Goal: Answer question/provide support: Share knowledge or assist other users

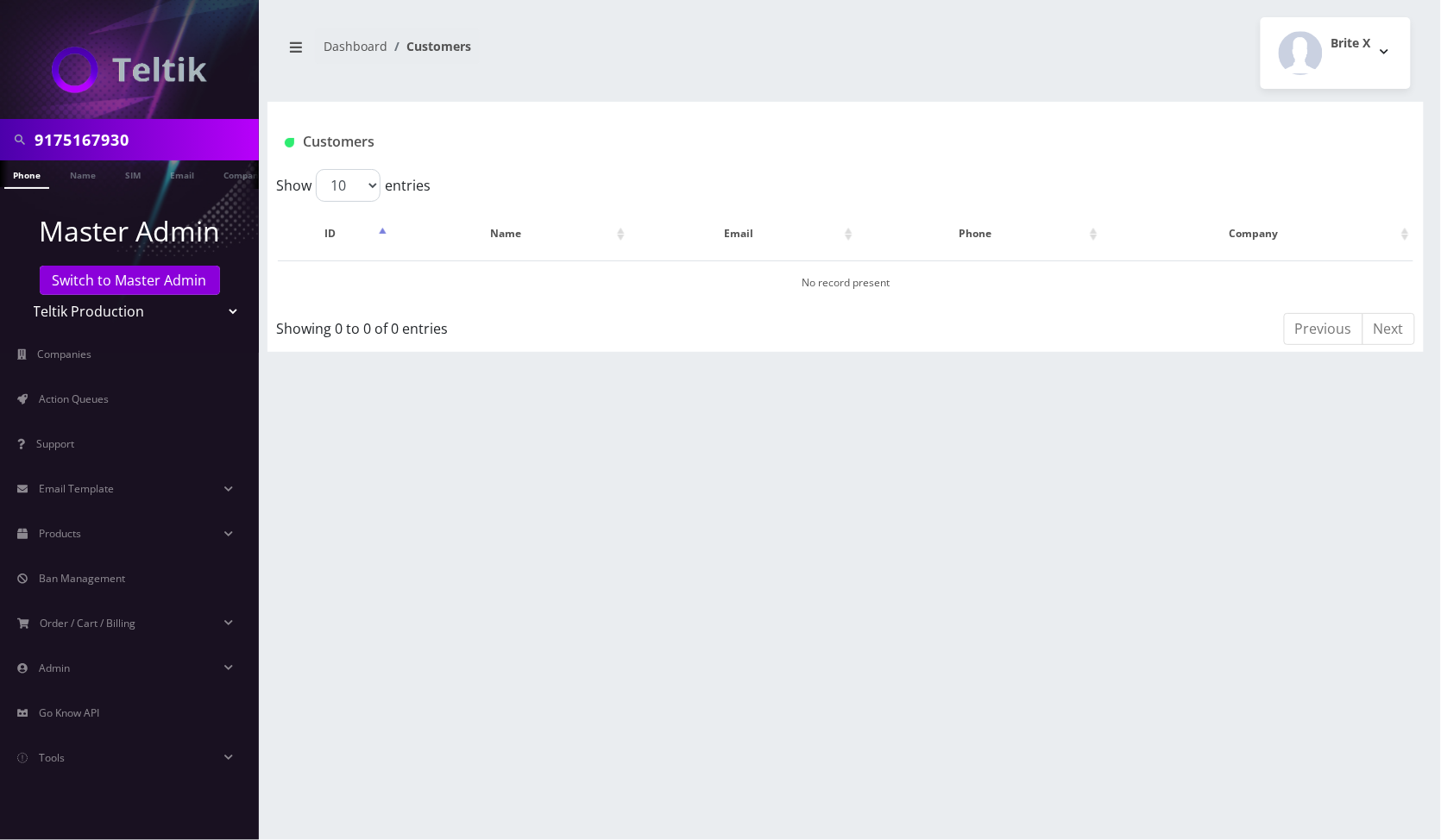
click at [201, 313] on select "Teltik Production My Link Mobile VennMobile Unlimited Advanced LTE [PERSON_NAME…" at bounding box center [130, 312] width 220 height 33
click at [20, 295] on select "Teltik Production My Link Mobile VennMobile Unlimited Advanced LTE [PERSON_NAME…" at bounding box center [130, 312] width 220 height 33
click at [41, 169] on link "Phone" at bounding box center [27, 174] width 45 height 28
click at [178, 135] on input "9175167930" at bounding box center [144, 140] width 220 height 33
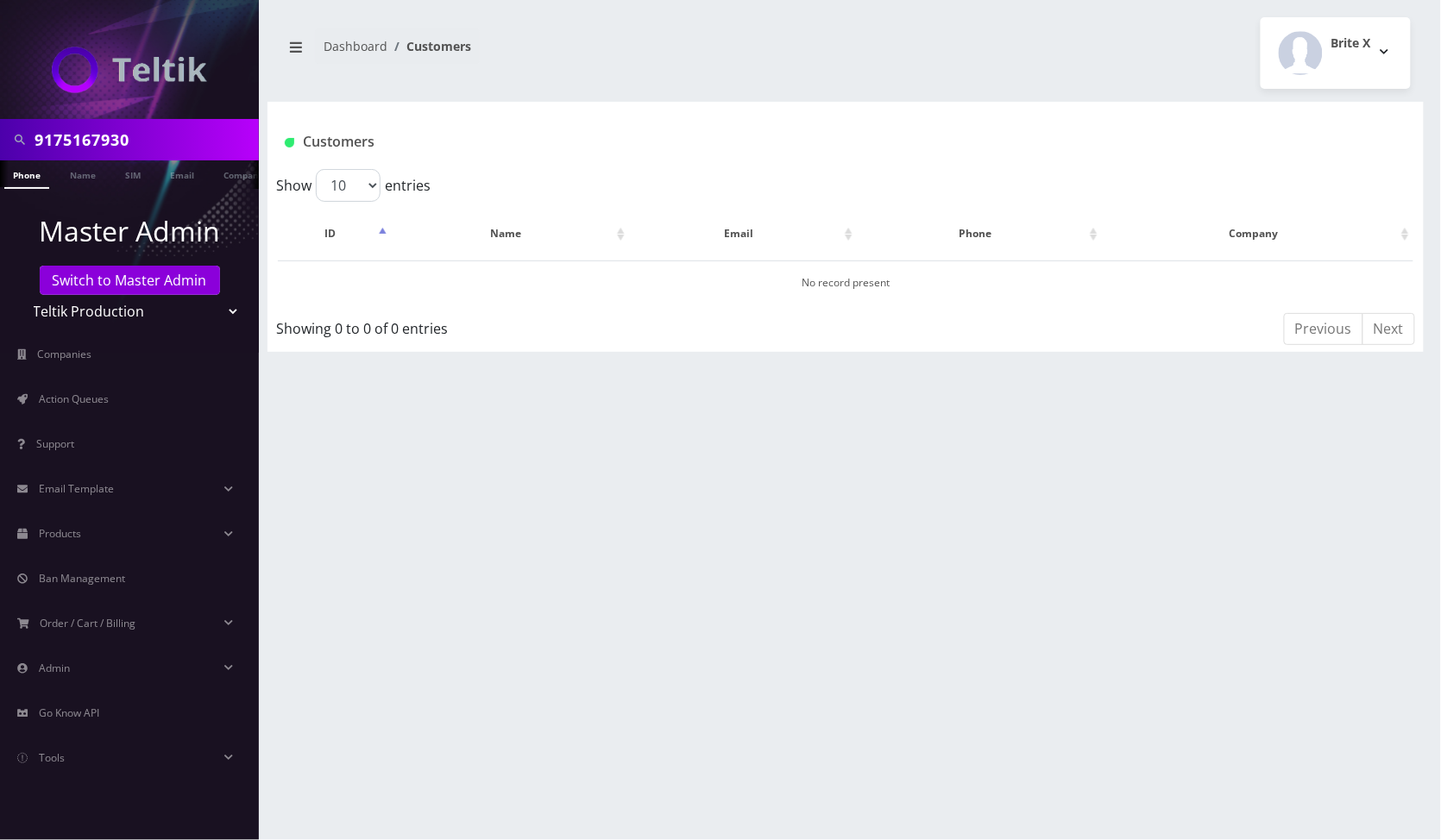
paste input "ROCHEL"
type input "ROCHEL"
click at [83, 175] on link "Name" at bounding box center [83, 174] width 43 height 28
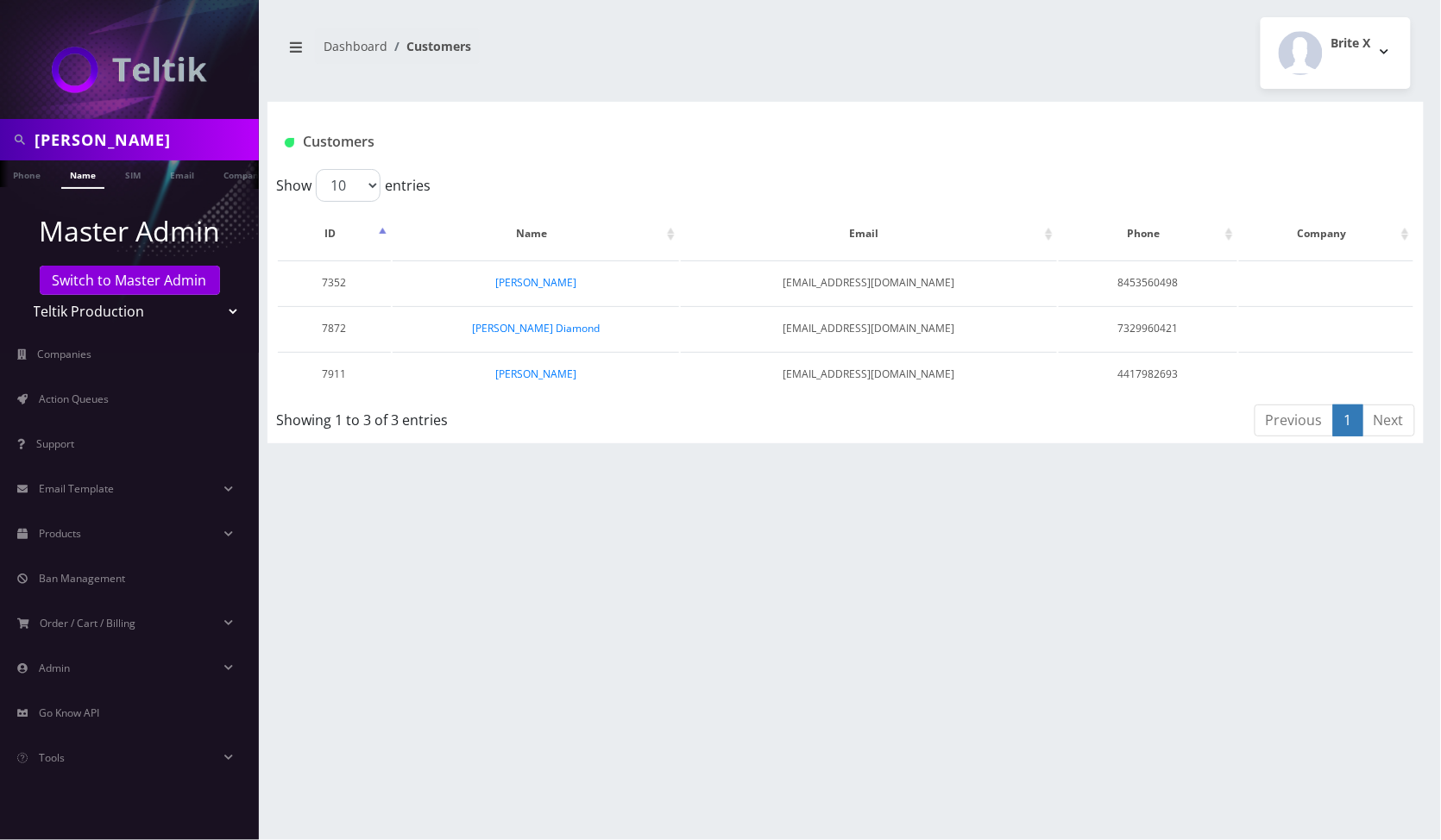
click at [197, 319] on select "Teltik Production My Link Mobile VennMobile Unlimited Advanced LTE [PERSON_NAME…" at bounding box center [130, 312] width 220 height 33
select select "23"
click at [20, 295] on select "Teltik Production My Link Mobile VennMobile Unlimited Advanced LTE [PERSON_NAME…" at bounding box center [130, 312] width 220 height 33
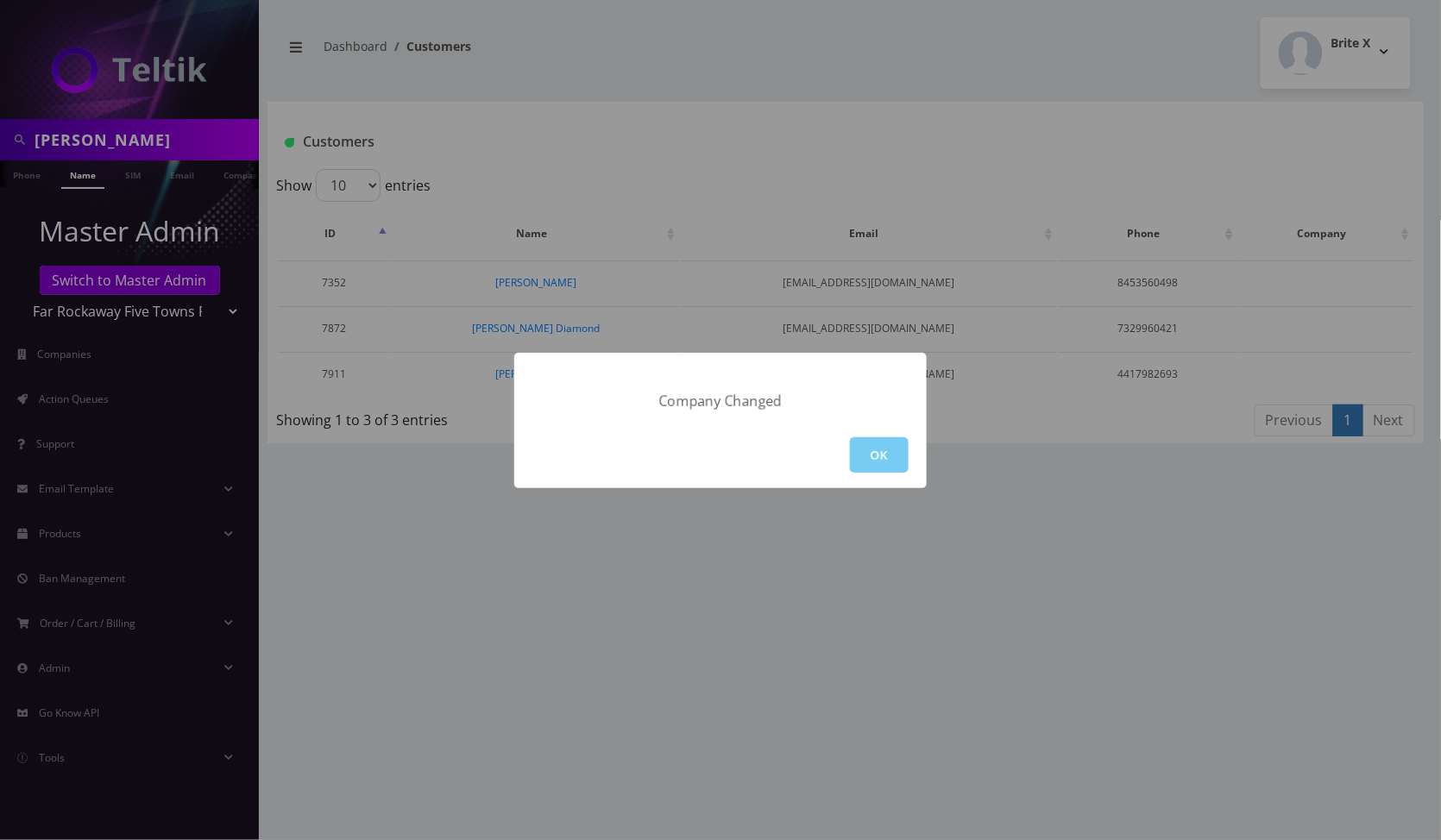
click at [864, 458] on button "OK" at bounding box center [879, 455] width 59 height 35
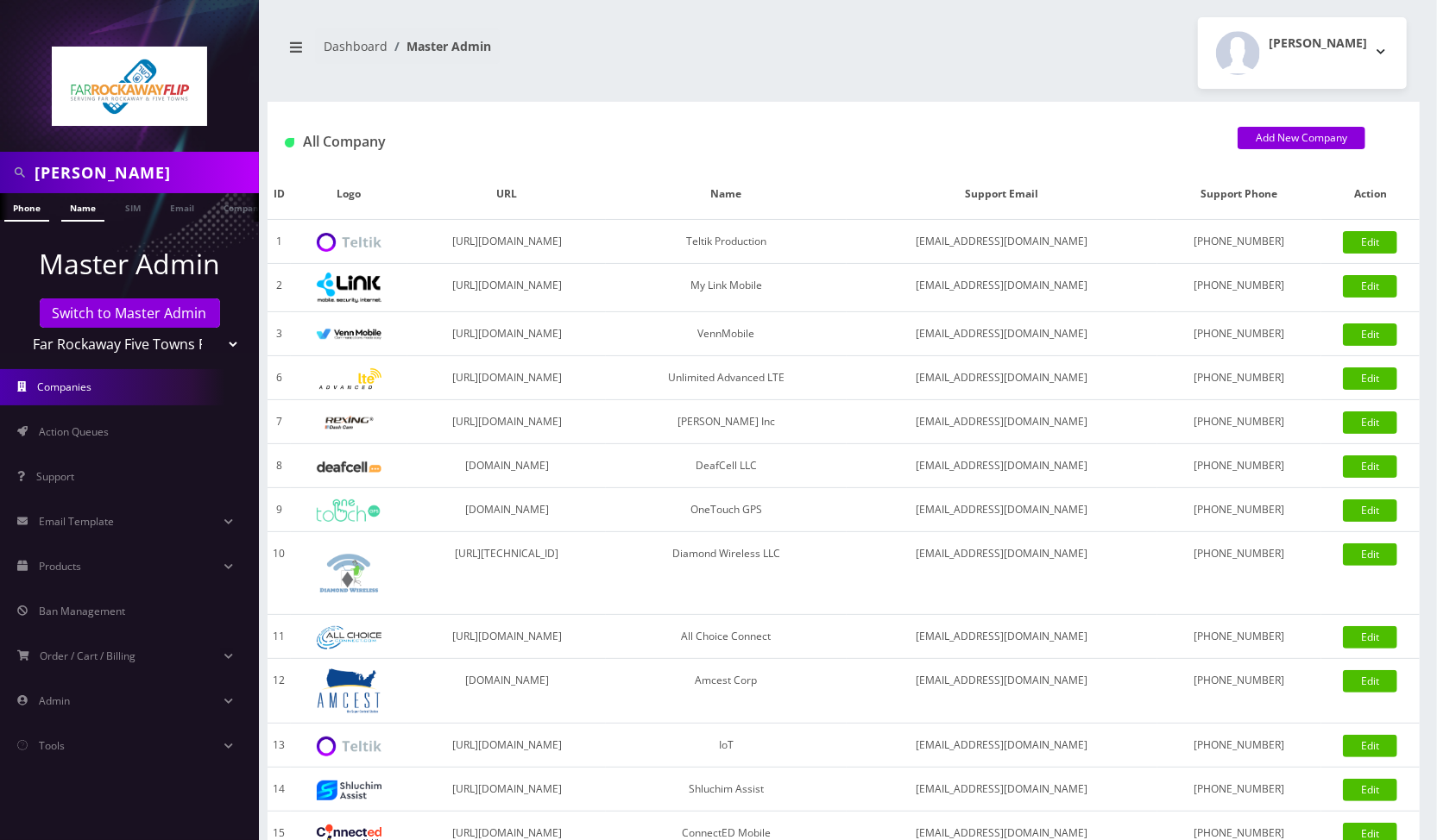
click at [70, 206] on link "Name" at bounding box center [83, 207] width 43 height 28
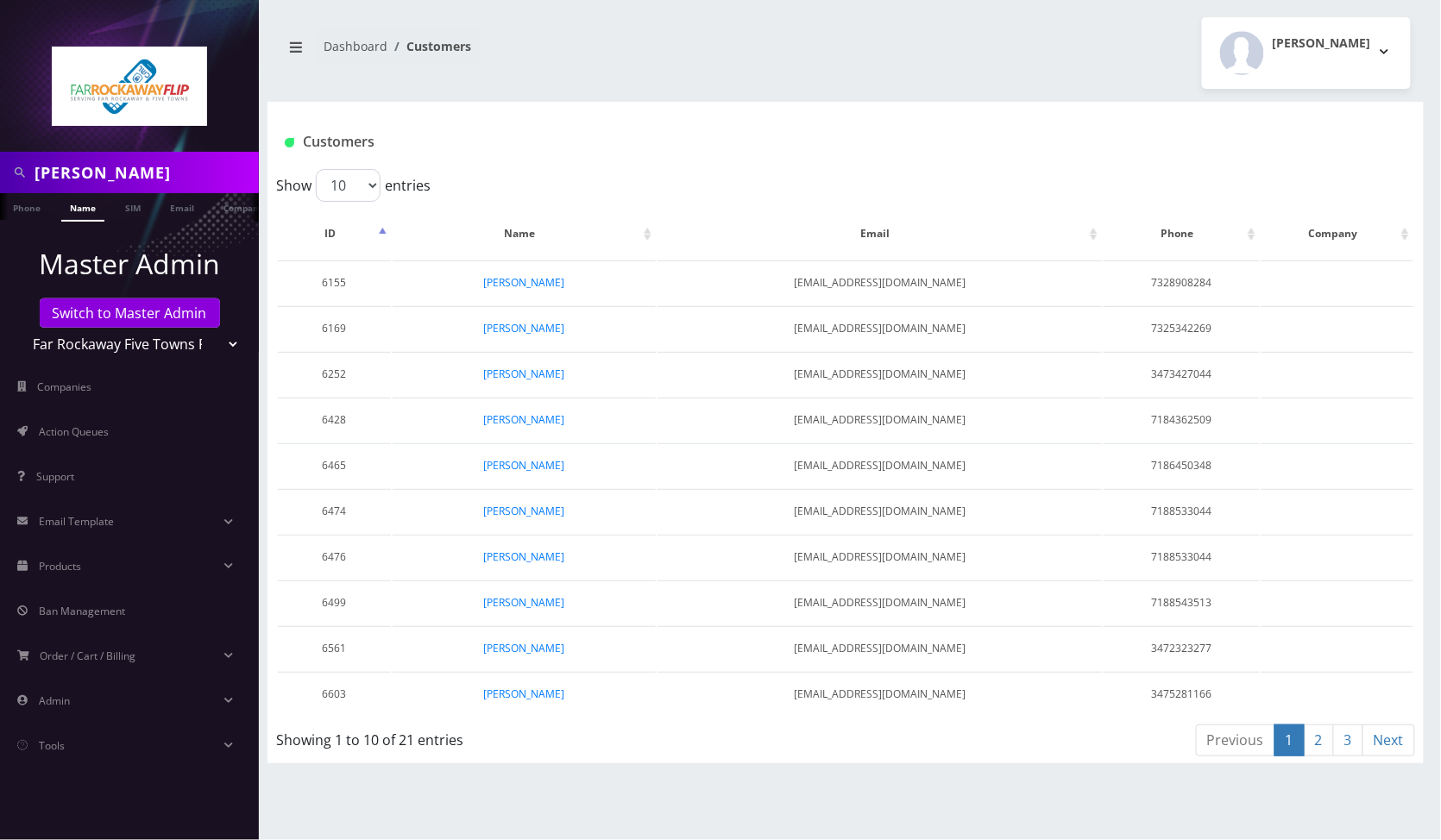
click at [1317, 736] on link "2" at bounding box center [1318, 741] width 30 height 32
click at [195, 165] on input "ROCHEL" at bounding box center [144, 173] width 220 height 33
paste input "[PERSON_NAME]"
type input "[PERSON_NAME]"
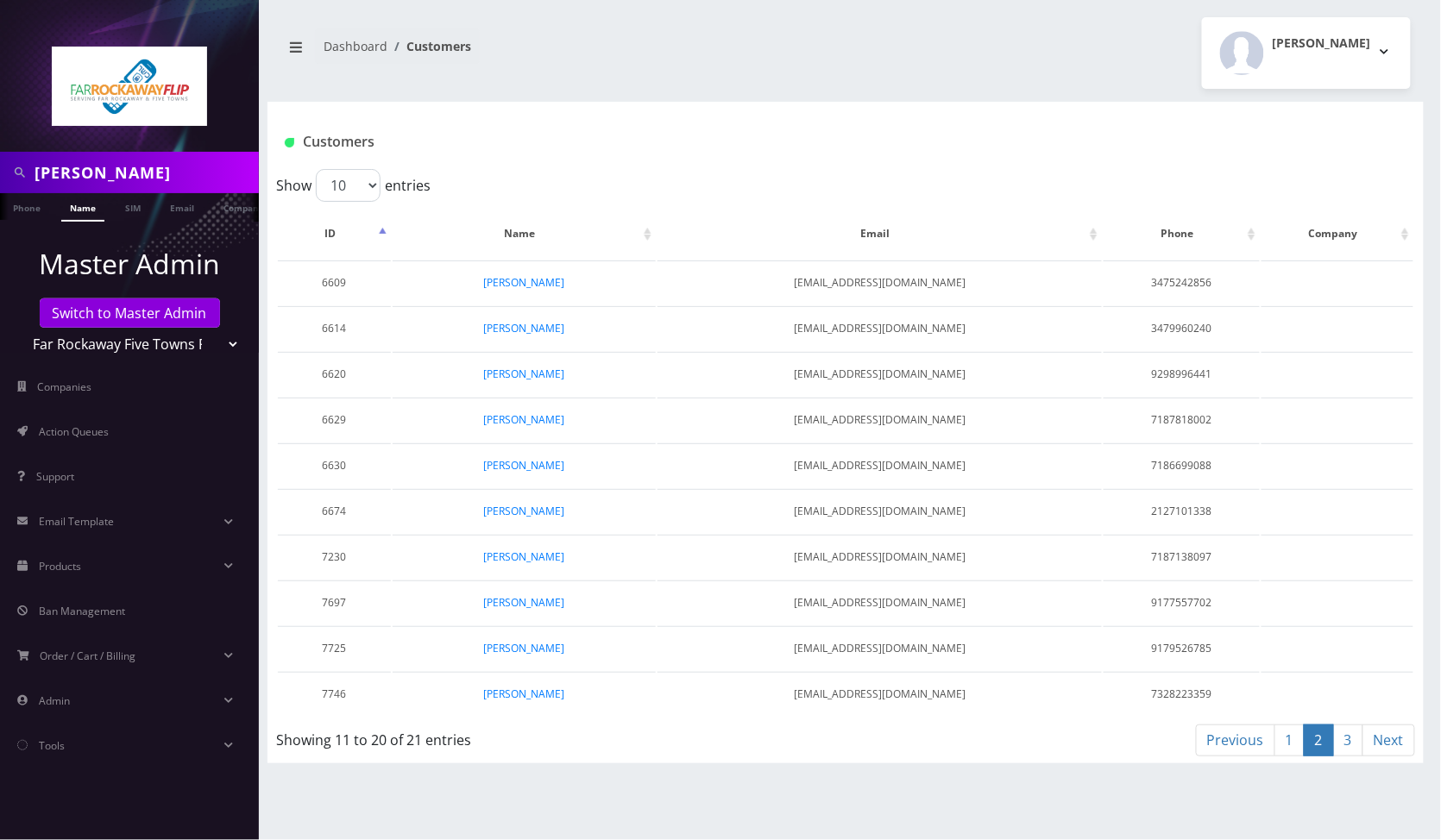
click at [80, 207] on link "Name" at bounding box center [83, 207] width 43 height 28
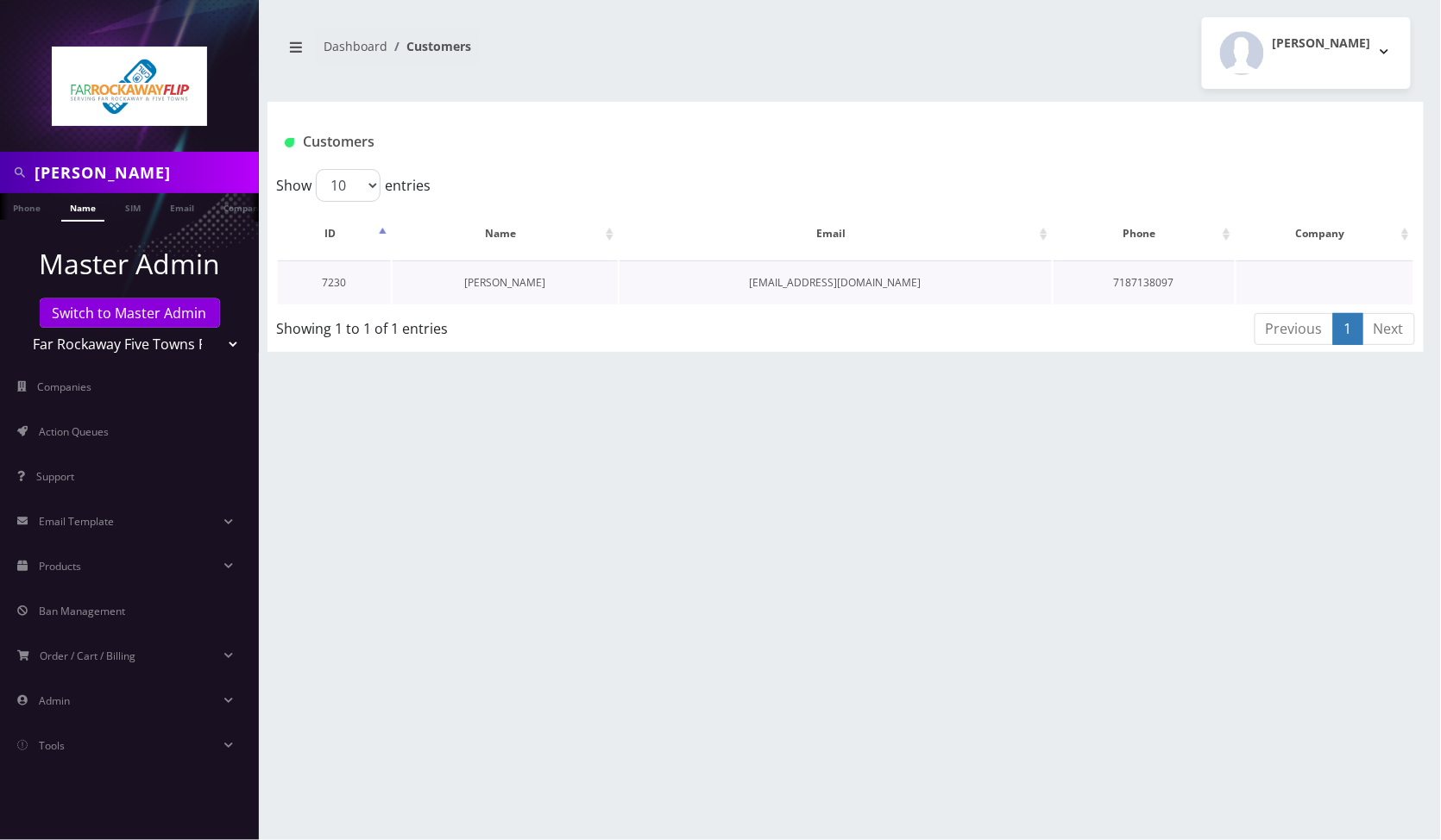
click at [516, 275] on link "[PERSON_NAME]" at bounding box center [505, 282] width 81 height 15
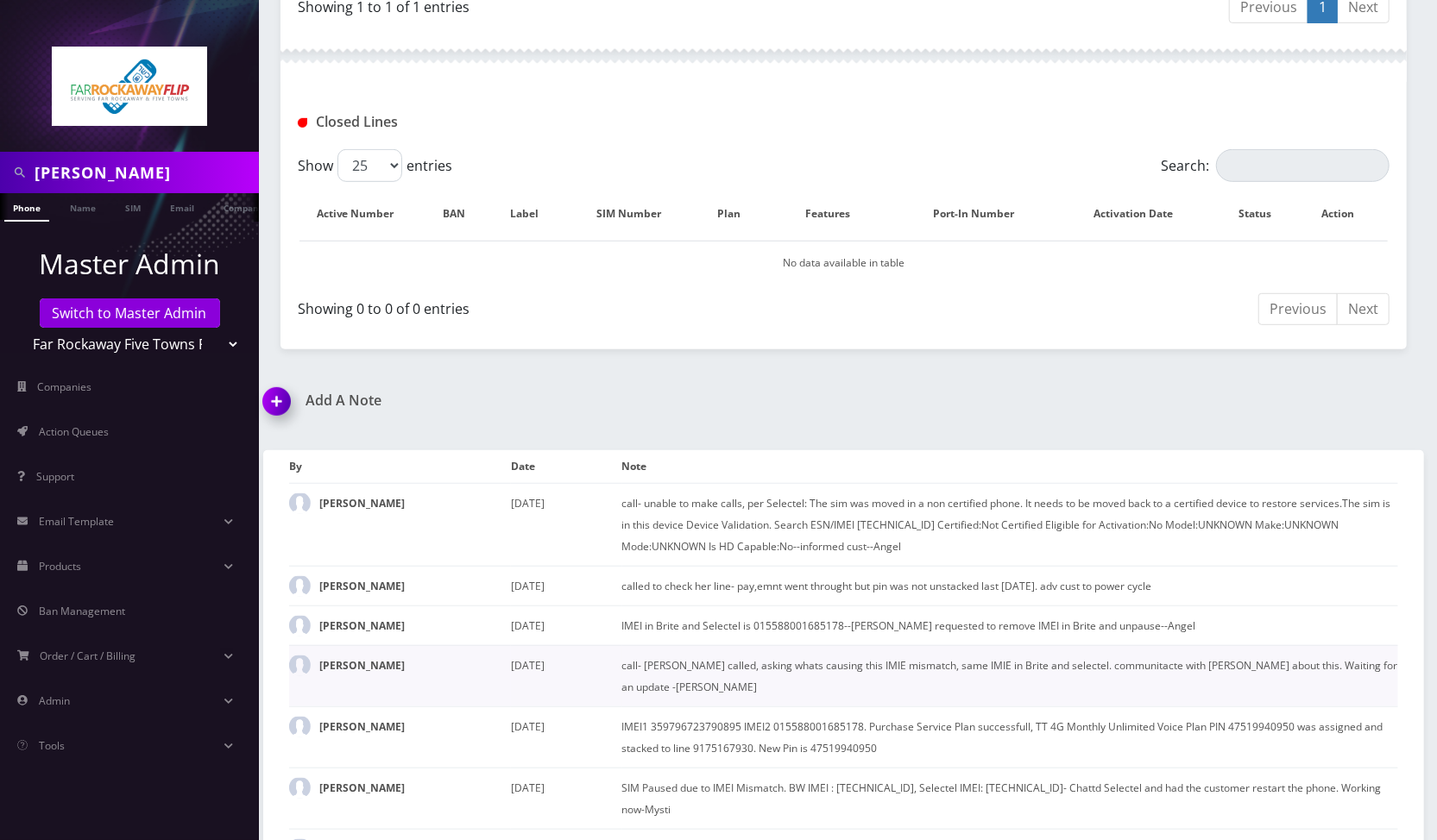
scroll to position [439, 0]
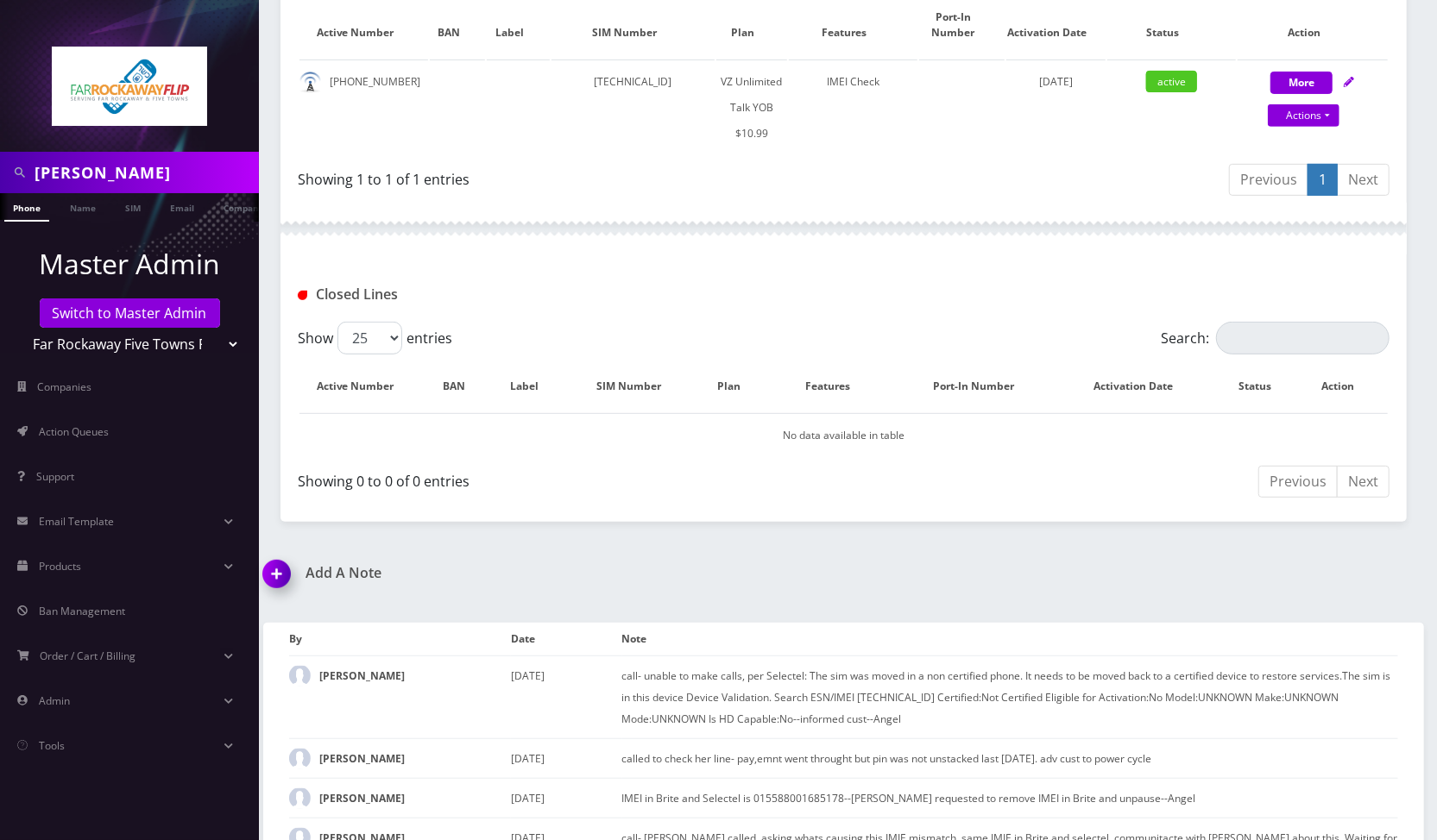
click at [278, 577] on img at bounding box center [280, 580] width 51 height 51
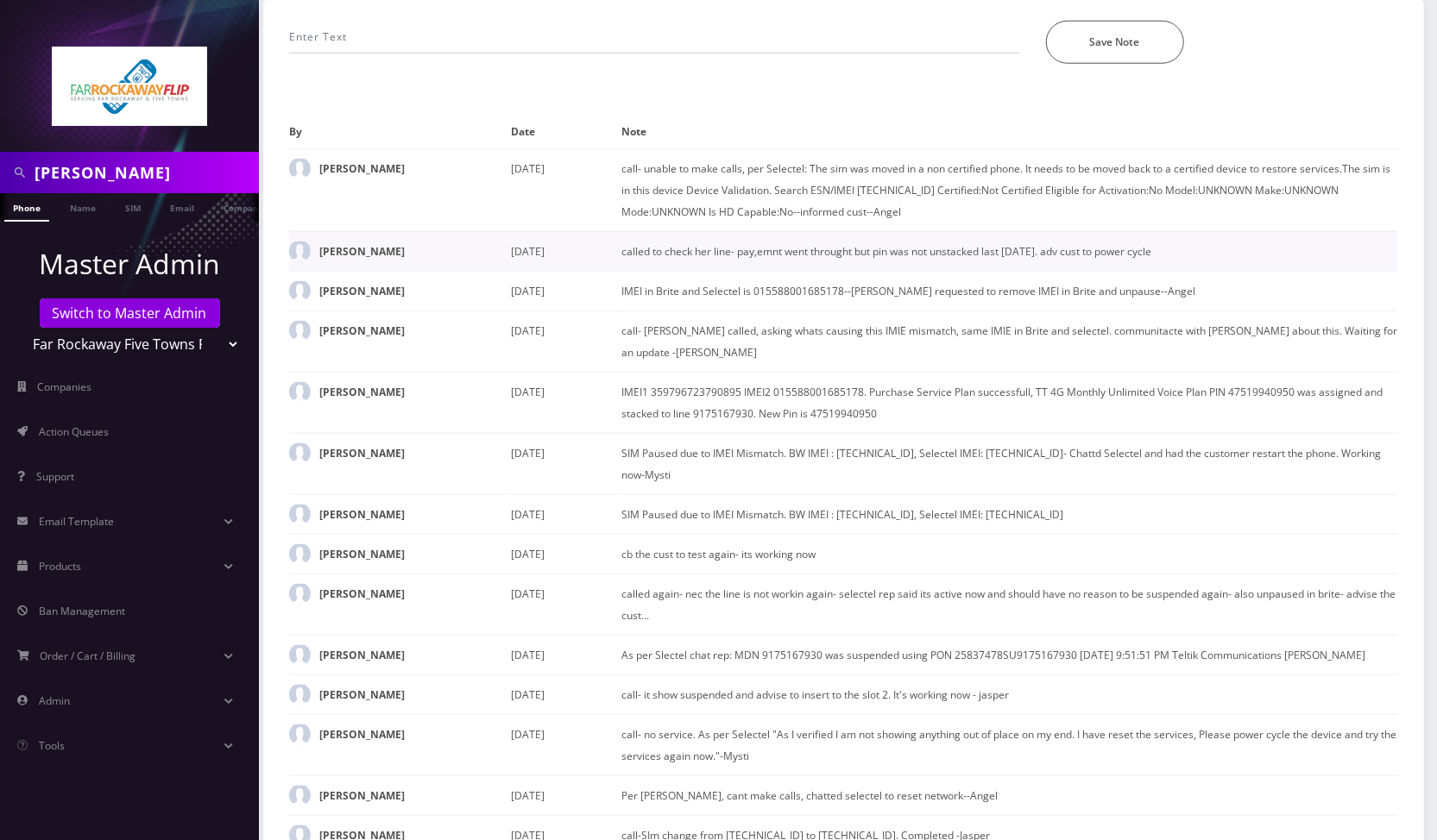
scroll to position [527, 0]
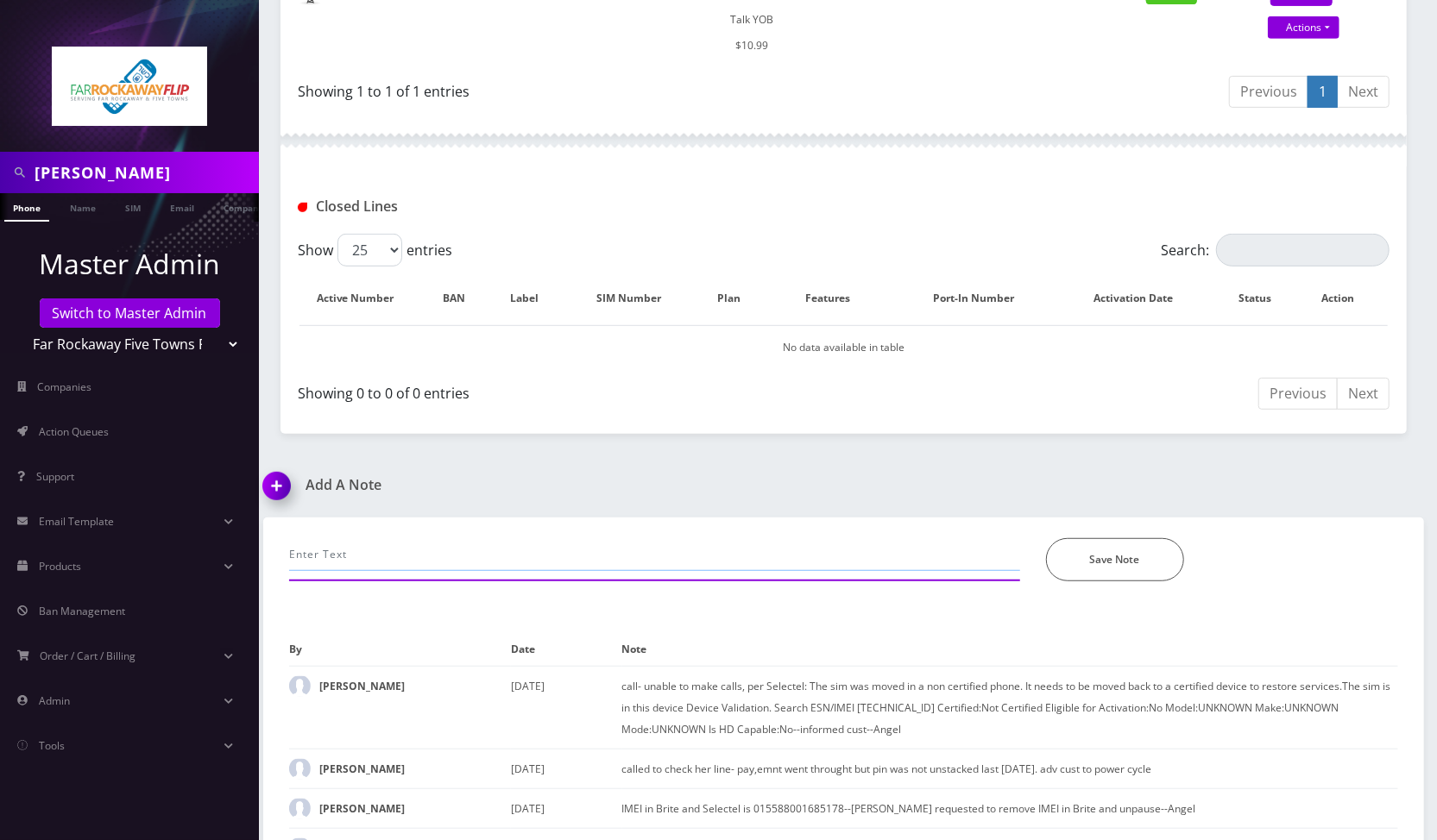
click at [430, 559] on input "text" at bounding box center [655, 555] width 731 height 33
type input "call-unable to make calls, troubleshoot. The customer confirmed its working now…"
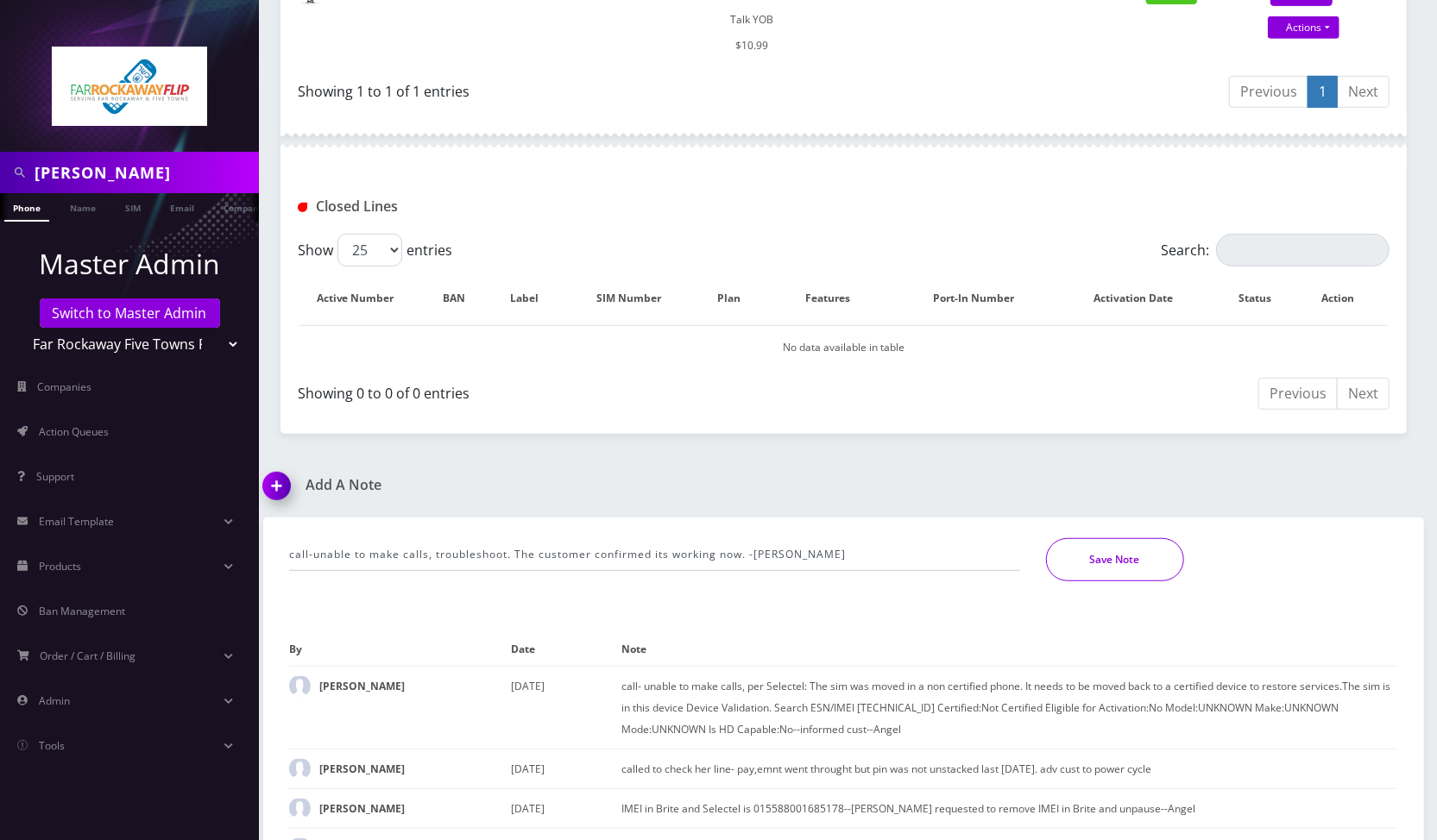
drag, startPoint x: 1124, startPoint y: 563, endPoint x: 926, endPoint y: 554, distance: 198.2
click at [1119, 558] on button "Save Note" at bounding box center [1115, 560] width 138 height 43
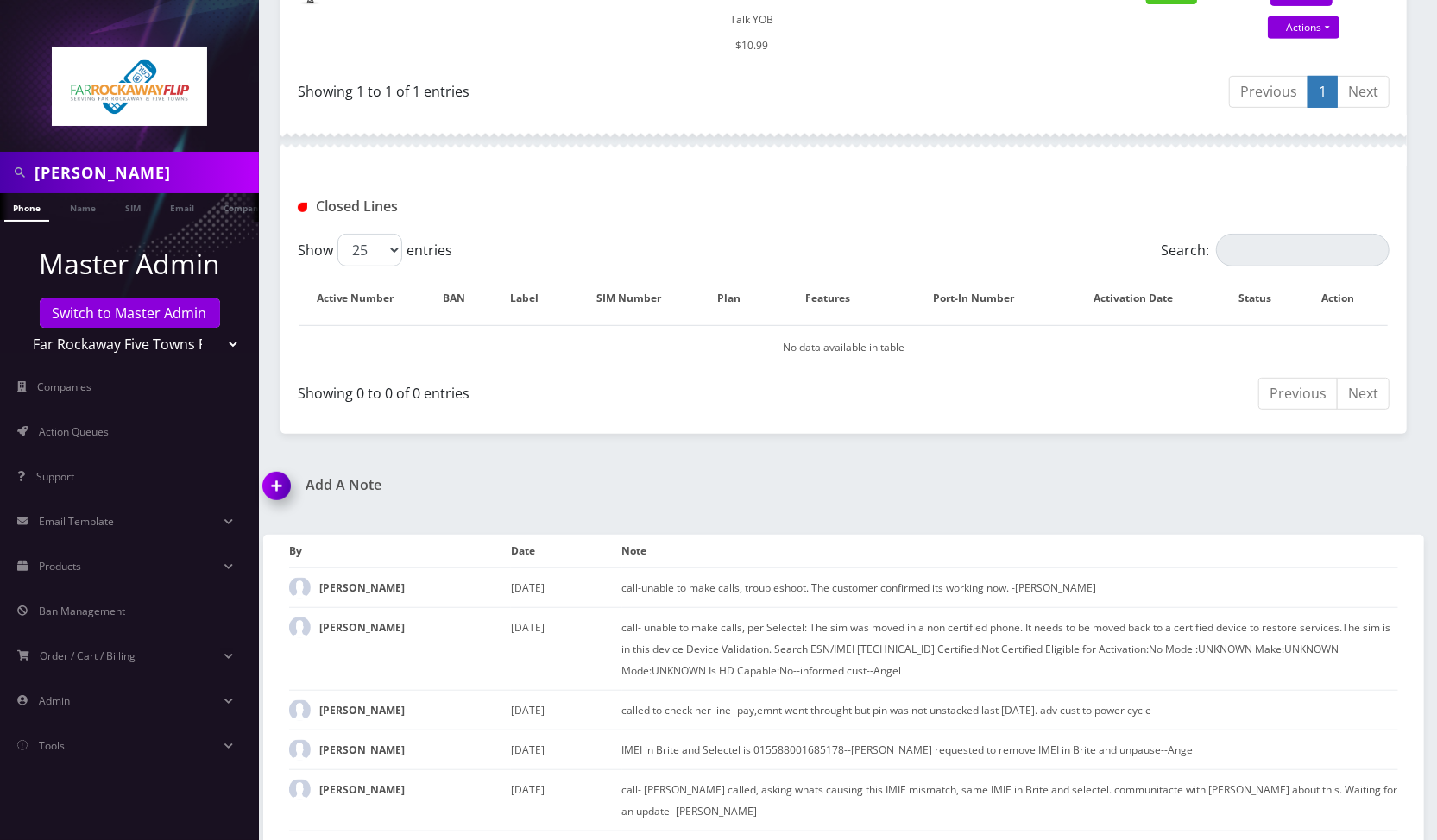
scroll to position [0, 0]
